Goal: Complete application form

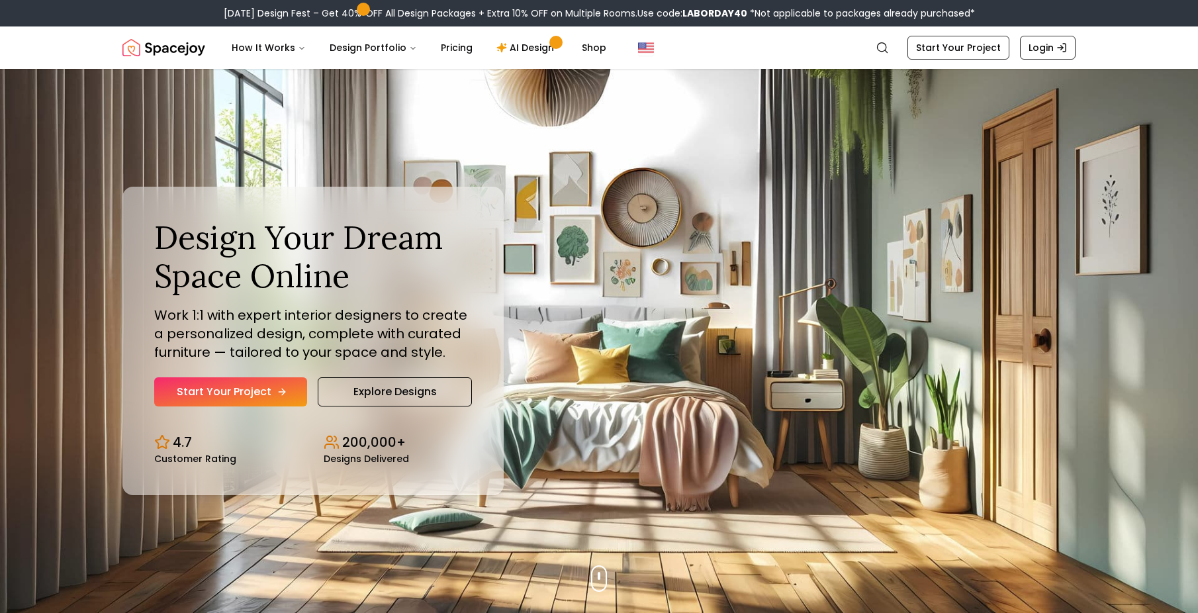
click at [205, 394] on link "Start Your Project" at bounding box center [230, 391] width 153 height 29
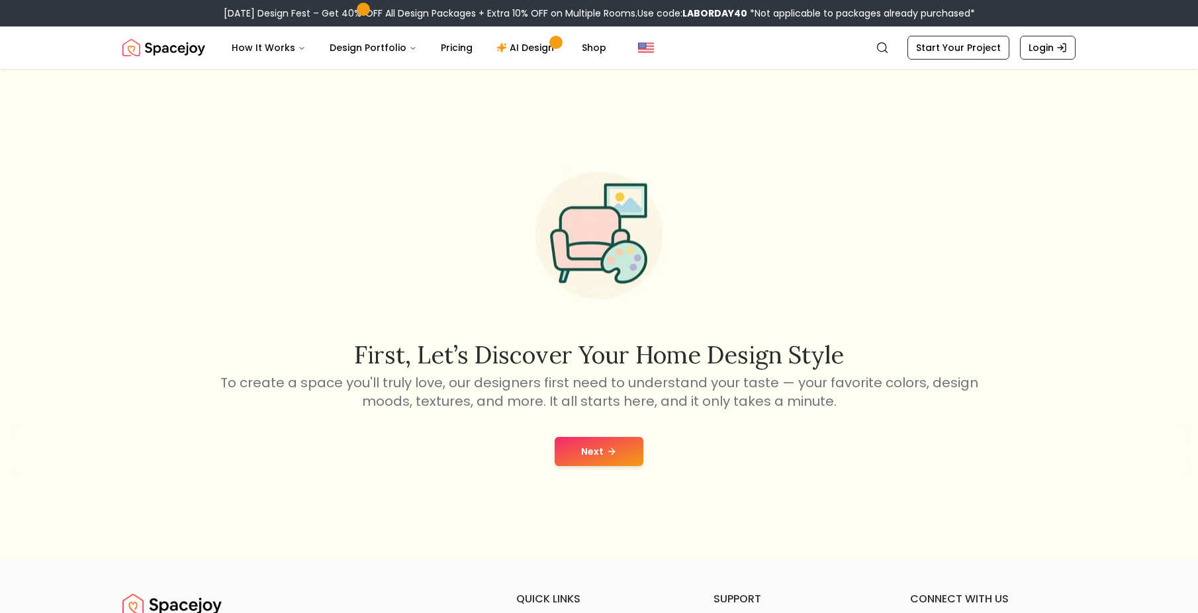
click at [585, 464] on button "Next" at bounding box center [599, 451] width 89 height 29
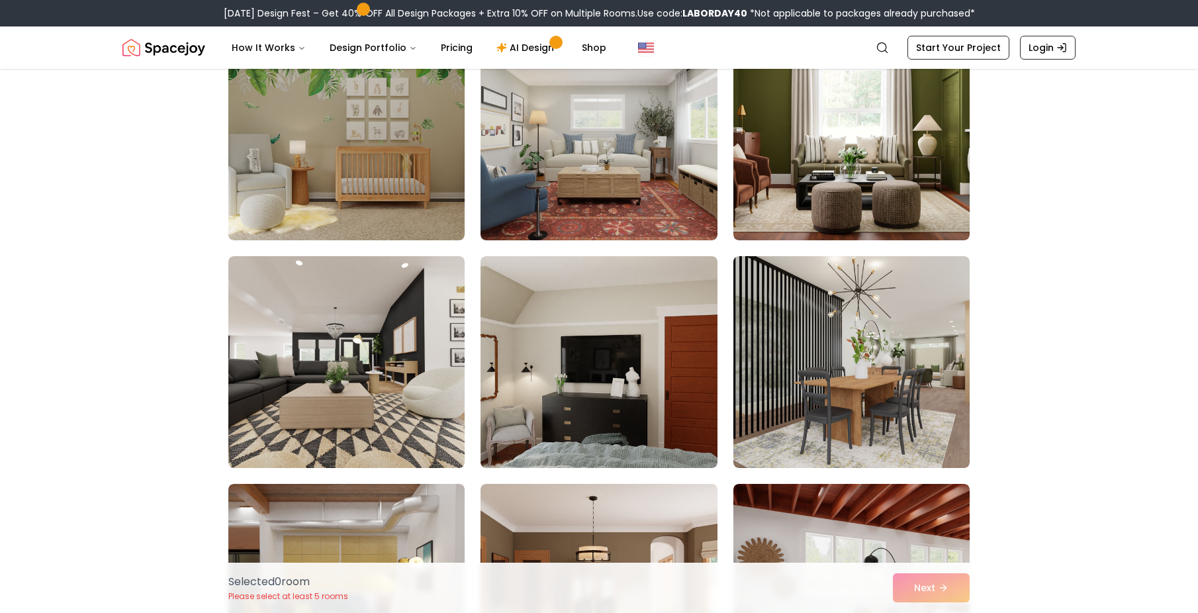
scroll to position [837, 0]
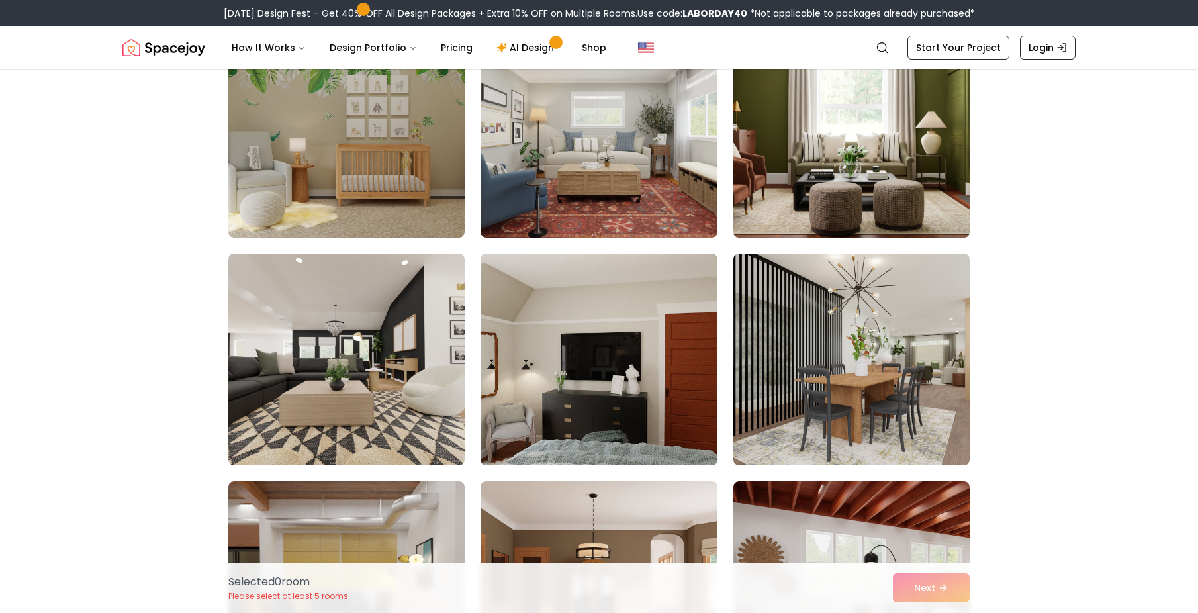
click at [894, 147] on img at bounding box center [851, 132] width 248 height 222
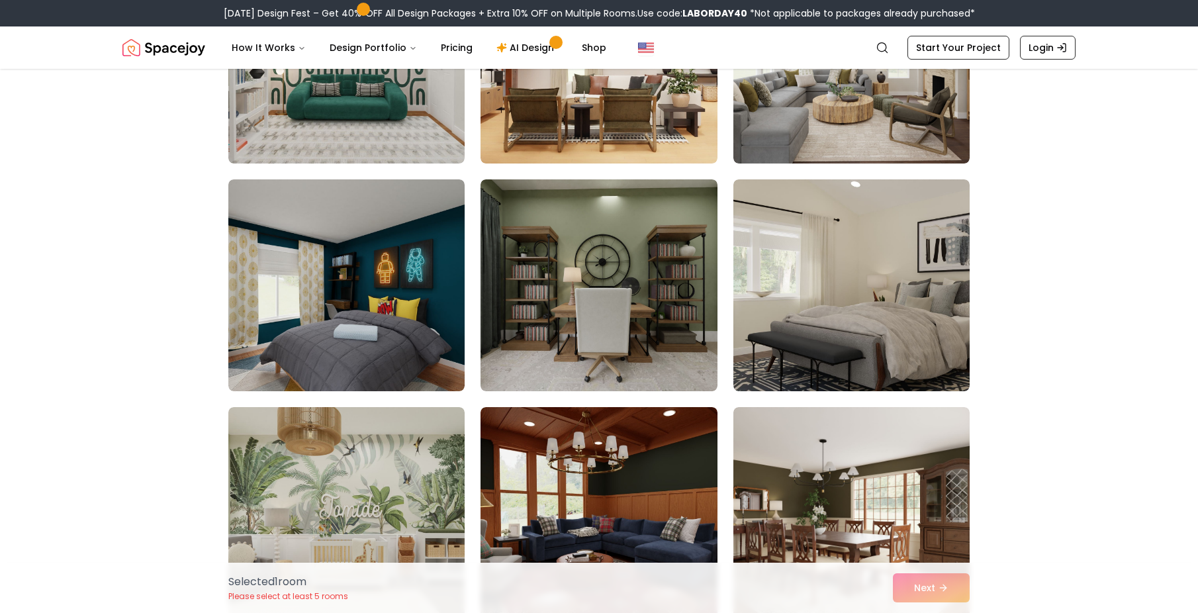
scroll to position [2510, 0]
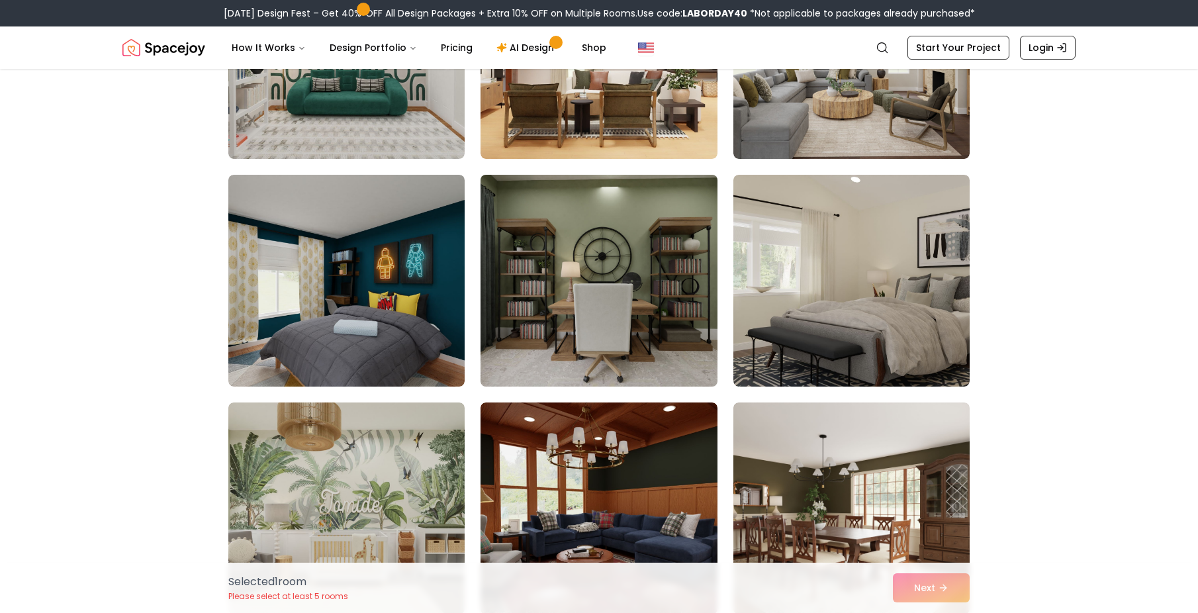
click at [616, 353] on img at bounding box center [599, 280] width 248 height 222
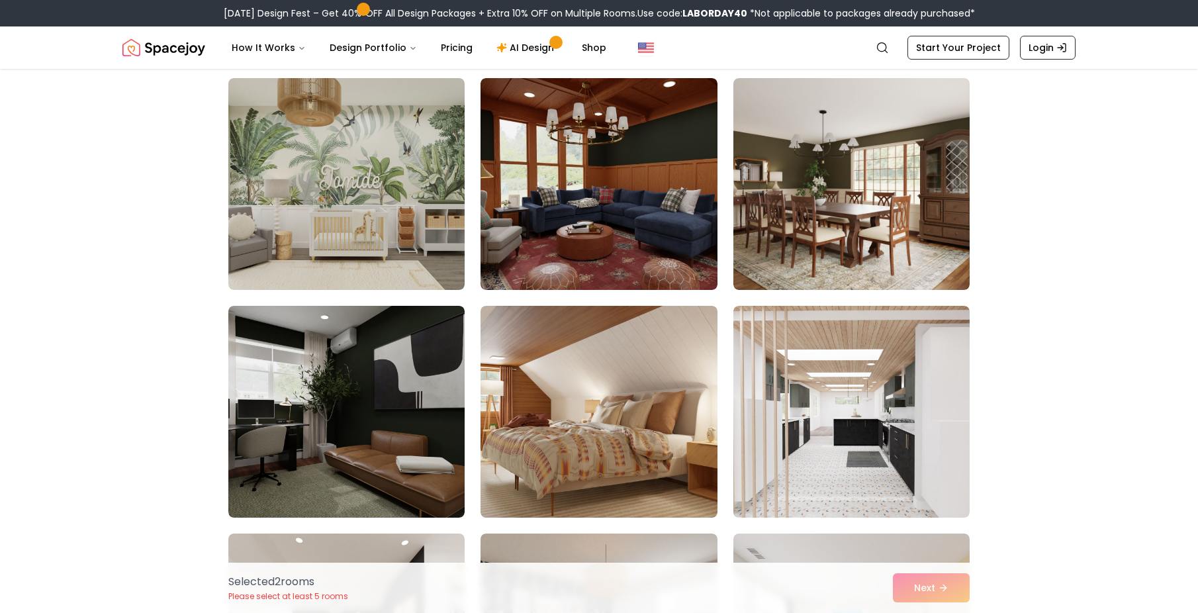
scroll to position [2459, 0]
